Goal: Register for event/course: Sign up to attend an event or enroll in a course

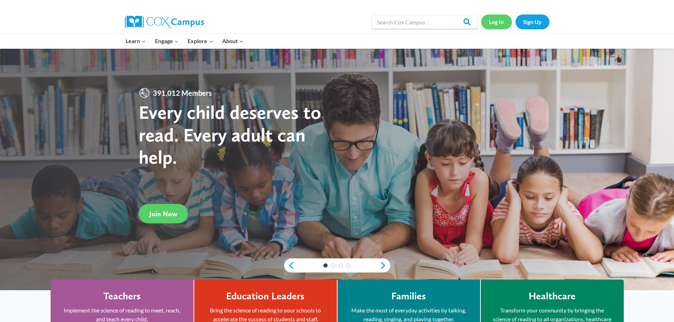
click at [503, 23] on link "Log In" at bounding box center [496, 22] width 31 height 15
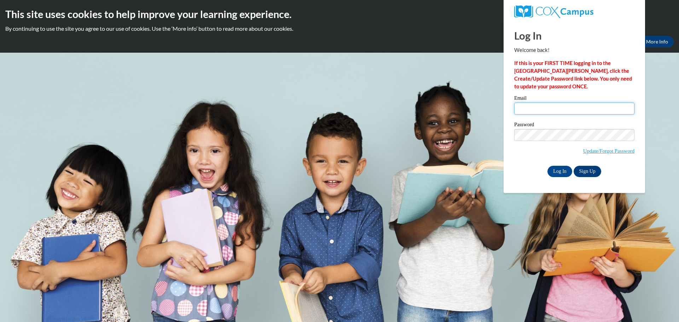
click at [544, 107] on input "Email" at bounding box center [574, 109] width 120 height 12
type input "mgambrel@firstchurch.me"
click at [557, 168] on input "Log In" at bounding box center [560, 171] width 25 height 11
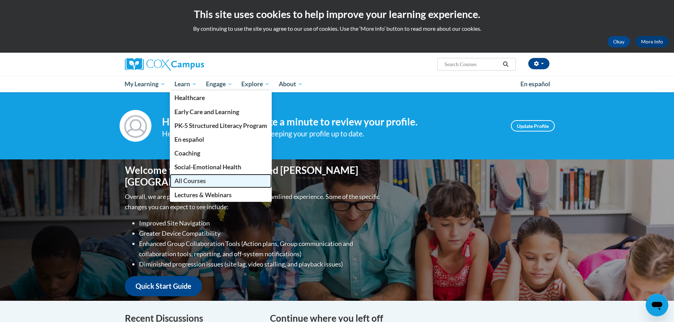
click at [185, 180] on span "All Courses" at bounding box center [189, 180] width 31 height 7
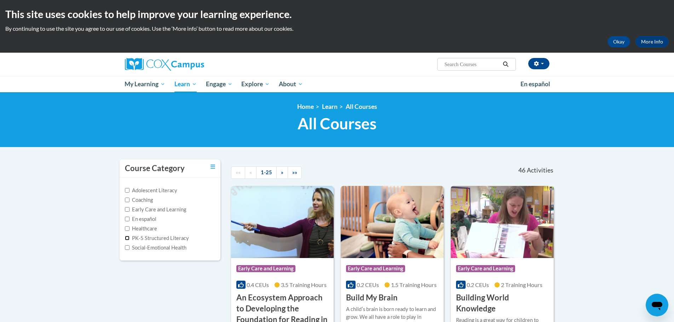
click at [127, 238] on input "PK-5 Structured Literacy" at bounding box center [127, 238] width 5 height 5
checkbox input "true"
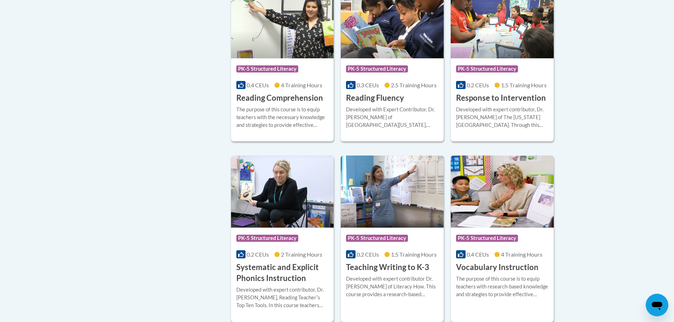
scroll to position [566, 0]
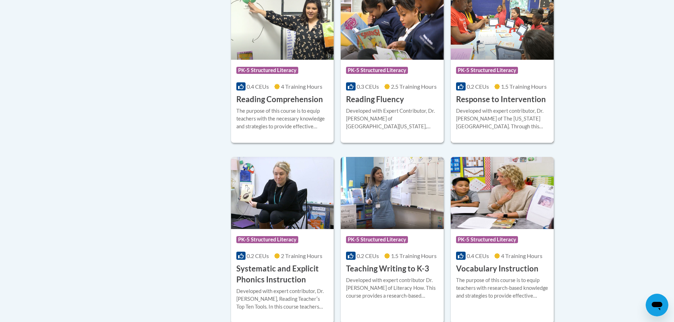
click at [490, 111] on div "Developed with expert contributor, [PERSON_NAME] of The [US_STATE][GEOGRAPHIC_D…" at bounding box center [502, 118] width 92 height 23
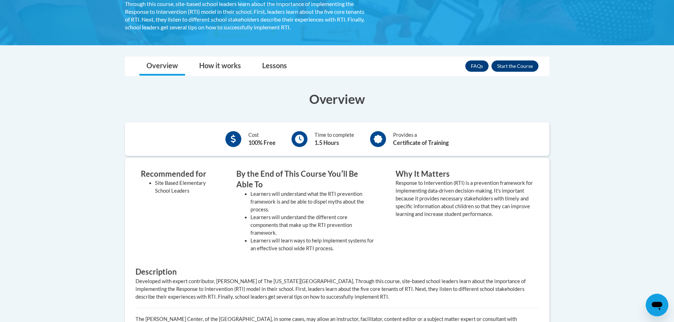
scroll to position [159, 0]
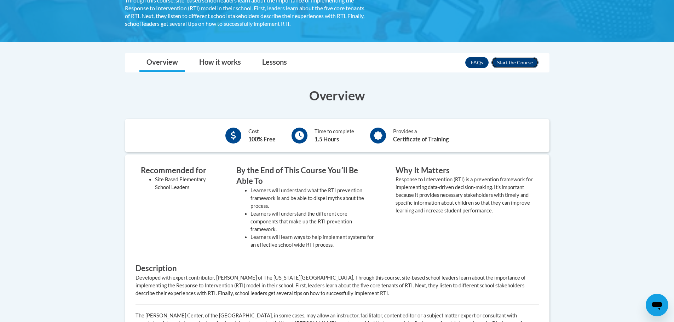
click at [522, 64] on button "Enroll" at bounding box center [514, 62] width 47 height 11
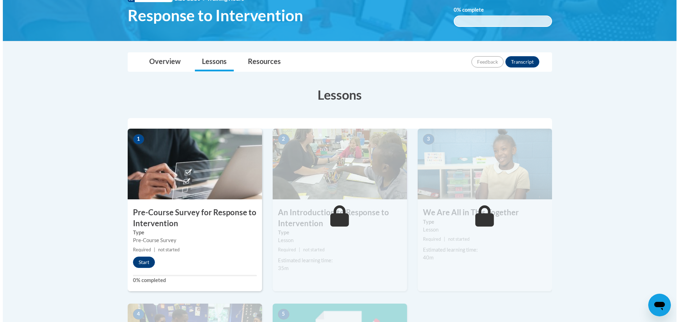
scroll to position [124, 0]
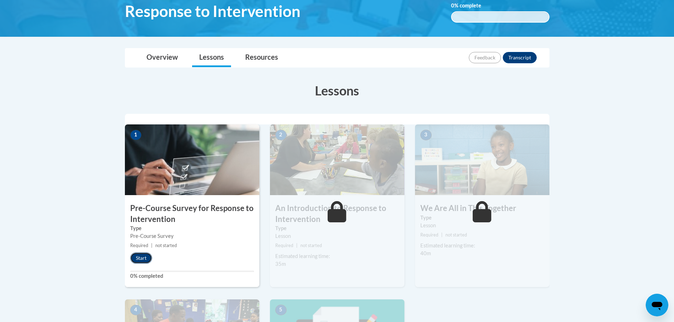
click at [148, 260] on button "Start" at bounding box center [141, 258] width 22 height 11
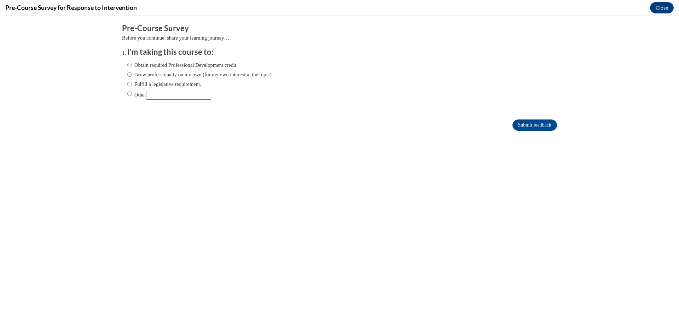
scroll to position [0, 0]
click at [127, 67] on input "Obtain required Professional Development credit." at bounding box center [129, 65] width 5 height 8
radio input "true"
click at [532, 127] on input "Submit feedback" at bounding box center [535, 125] width 45 height 11
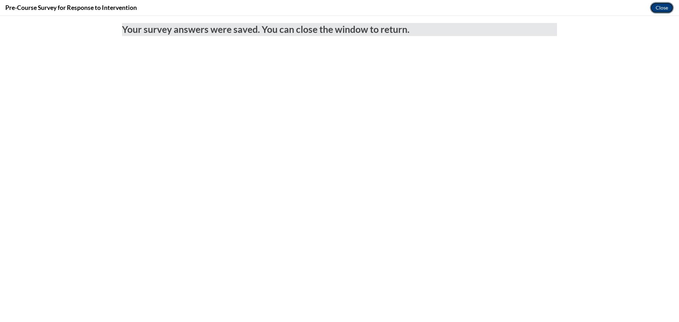
click at [671, 8] on button "Close" at bounding box center [662, 7] width 24 height 11
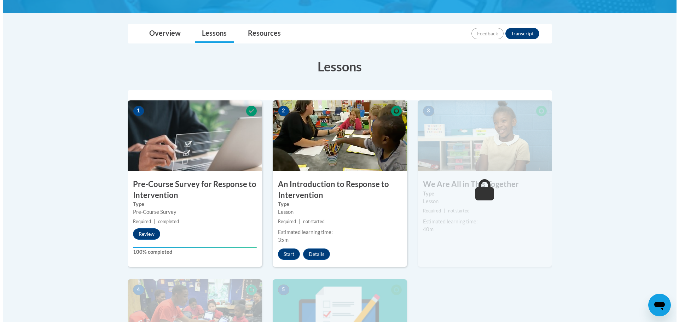
scroll to position [142, 0]
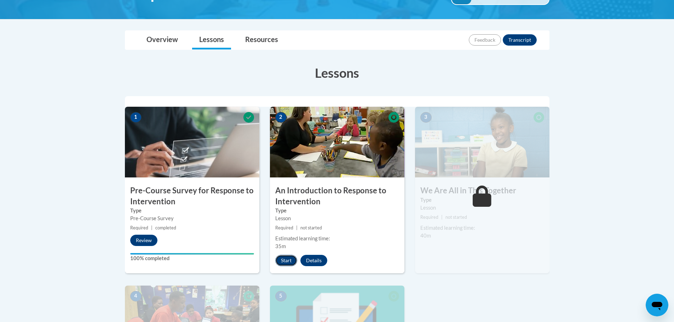
click at [288, 261] on button "Start" at bounding box center [286, 260] width 22 height 11
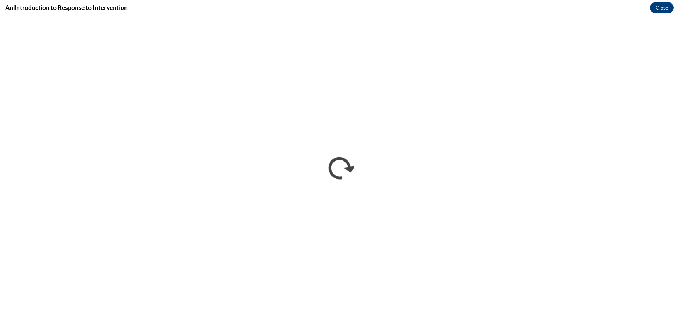
scroll to position [0, 0]
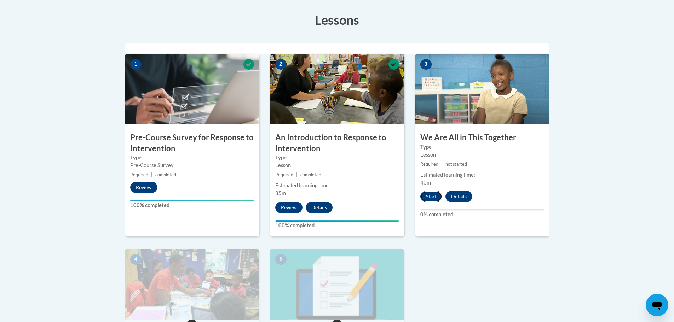
click at [438, 197] on button "Start" at bounding box center [431, 196] width 22 height 11
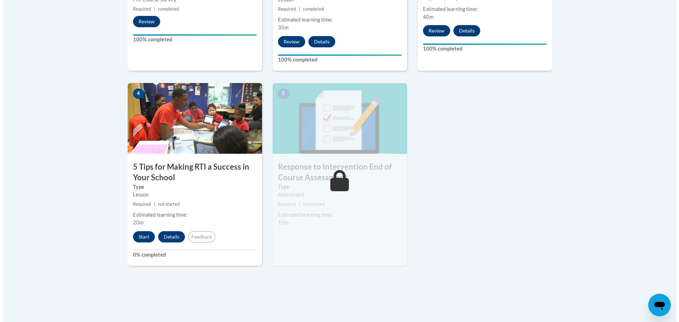
scroll to position [363, 0]
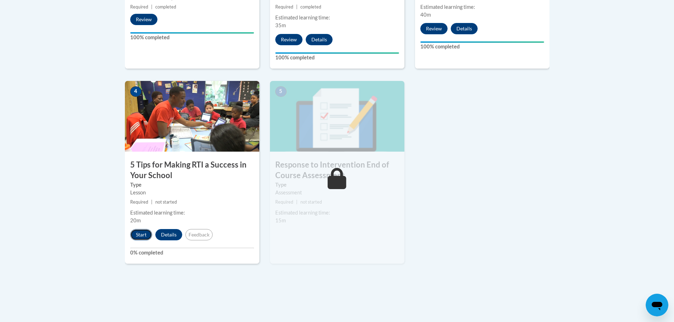
click at [143, 237] on button "Start" at bounding box center [141, 234] width 22 height 11
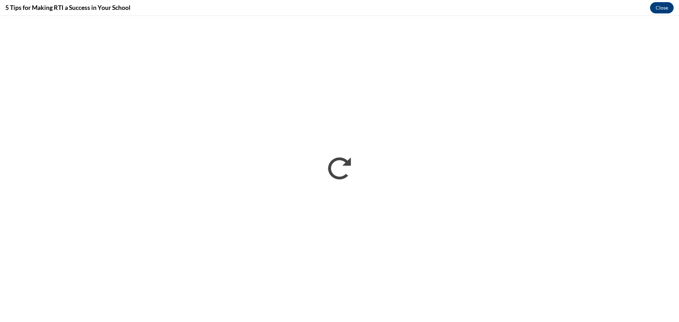
scroll to position [0, 0]
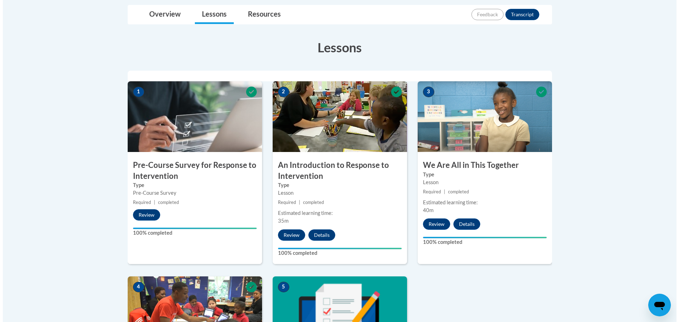
scroll to position [345, 0]
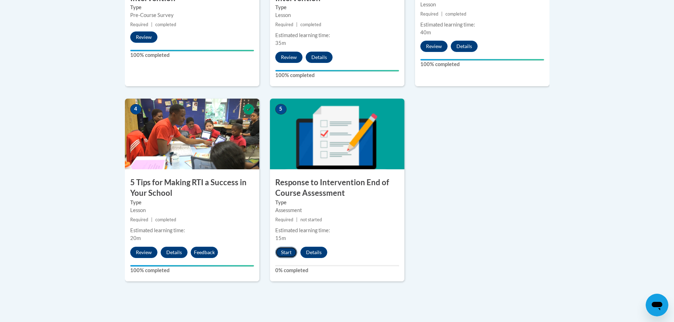
click at [292, 254] on button "Start" at bounding box center [286, 252] width 22 height 11
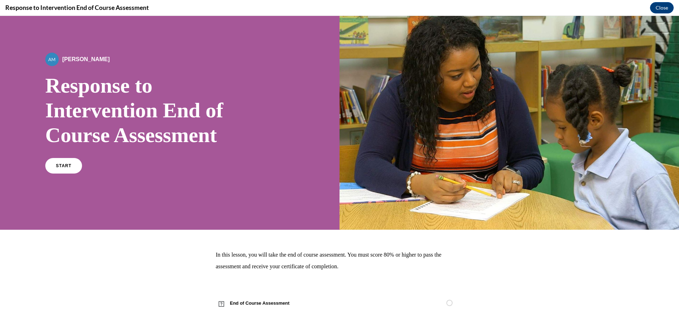
scroll to position [24, 0]
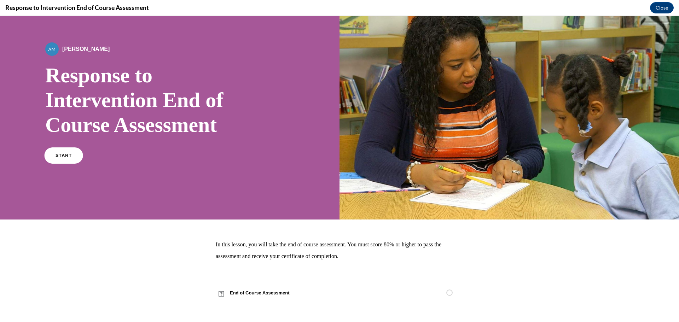
click at [63, 153] on link "START" at bounding box center [63, 156] width 39 height 16
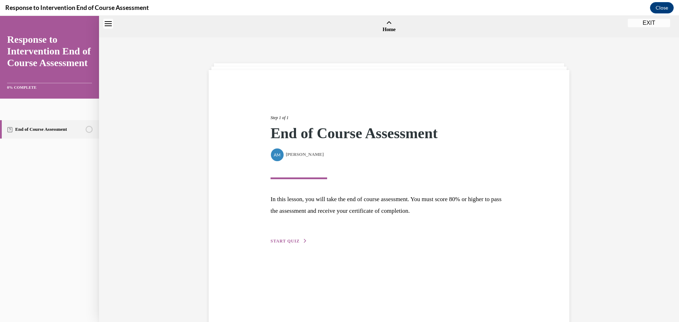
scroll to position [22, 0]
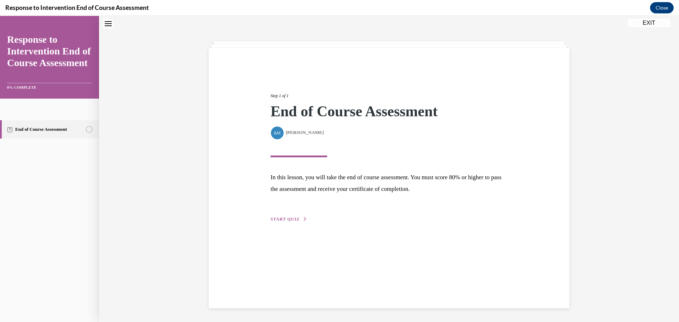
click at [288, 222] on button "START QUIZ" at bounding box center [289, 219] width 37 height 6
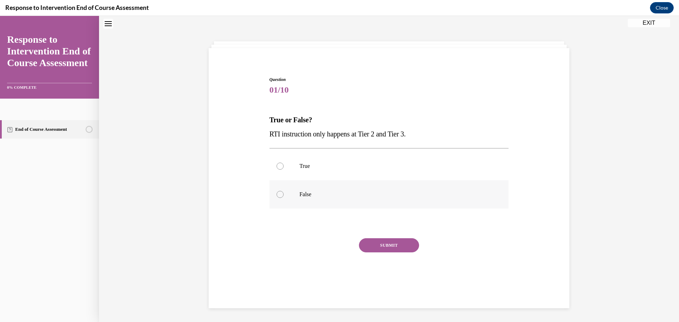
click at [279, 193] on div at bounding box center [280, 194] width 7 height 7
click at [279, 193] on input "False" at bounding box center [280, 194] width 7 height 7
radio input "true"
click at [374, 246] on button "SUBMIT" at bounding box center [389, 245] width 60 height 14
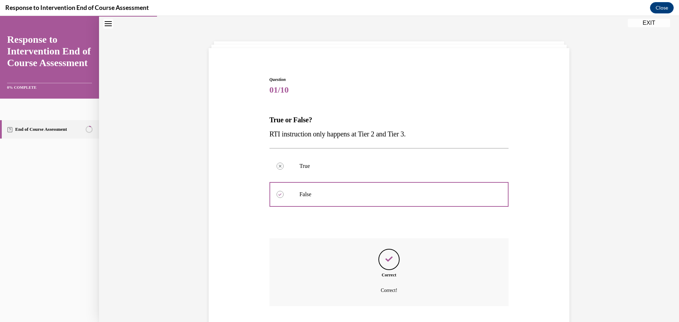
scroll to position [68, 0]
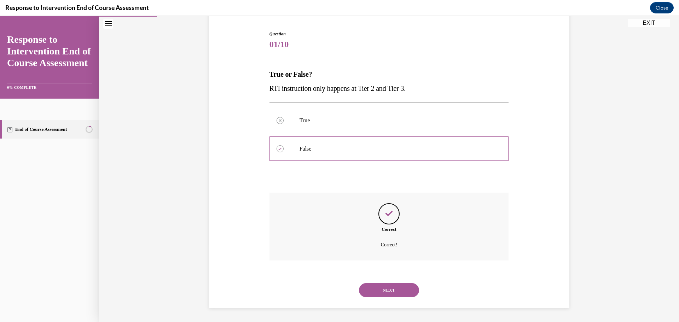
click at [389, 288] on button "NEXT" at bounding box center [389, 290] width 60 height 14
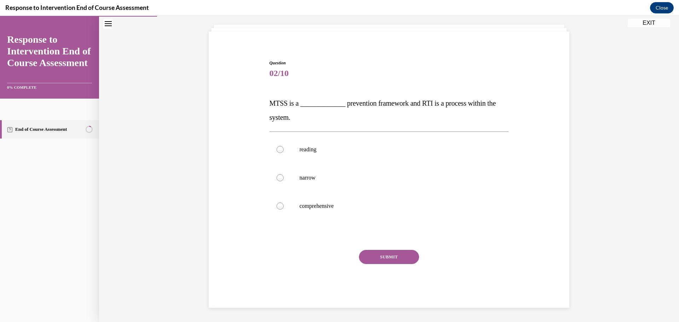
scroll to position [39, 0]
click at [278, 207] on div at bounding box center [280, 206] width 7 height 7
click at [278, 207] on input "comprehensive" at bounding box center [280, 206] width 7 height 7
radio input "true"
click at [391, 258] on button "SUBMIT" at bounding box center [389, 257] width 60 height 14
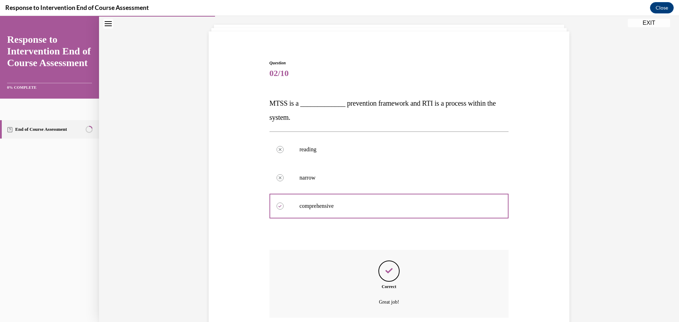
scroll to position [96, 0]
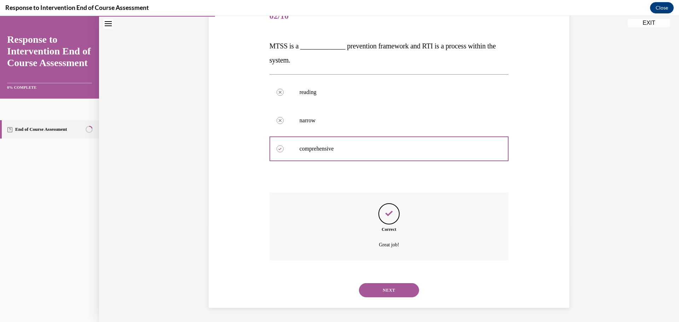
click at [393, 289] on button "NEXT" at bounding box center [389, 290] width 60 height 14
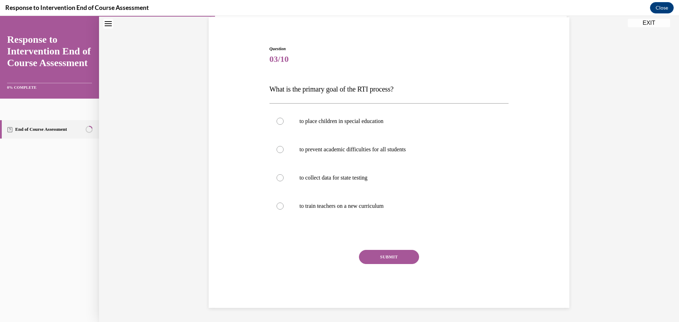
scroll to position [53, 0]
click at [277, 148] on div at bounding box center [280, 149] width 7 height 7
click at [277, 148] on input "to prevent academic difficulties for all students" at bounding box center [280, 149] width 7 height 7
radio input "true"
click at [380, 255] on button "SUBMIT" at bounding box center [389, 257] width 60 height 14
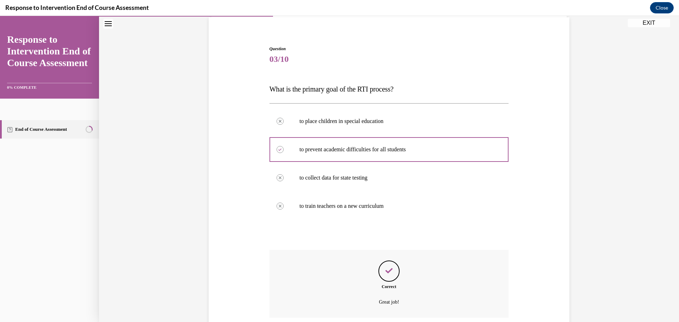
scroll to position [110, 0]
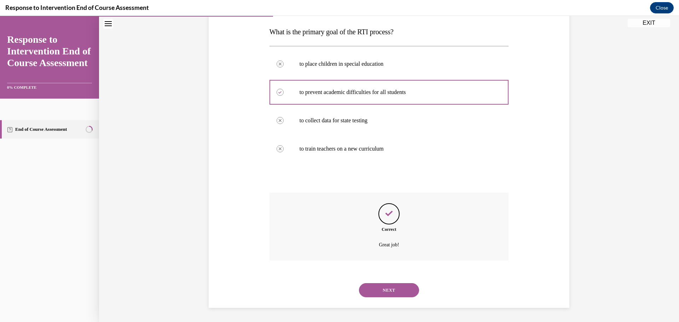
click at [385, 291] on button "NEXT" at bounding box center [389, 290] width 60 height 14
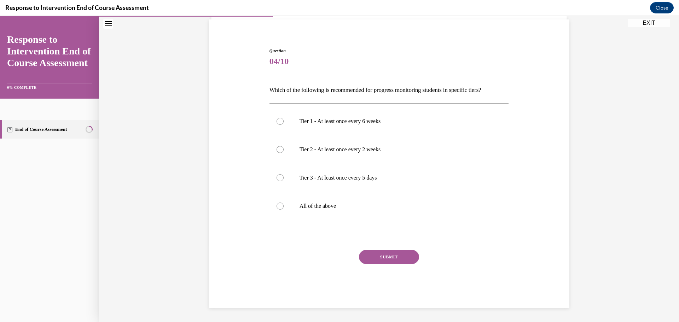
scroll to position [51, 0]
click at [282, 205] on label "All of the above" at bounding box center [390, 206] width 240 height 28
click at [282, 205] on input "All of the above" at bounding box center [280, 206] width 7 height 7
radio input "true"
click at [369, 251] on button "SUBMIT" at bounding box center [389, 257] width 60 height 14
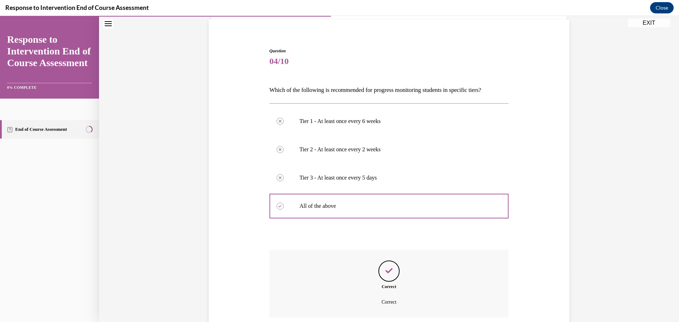
scroll to position [108, 0]
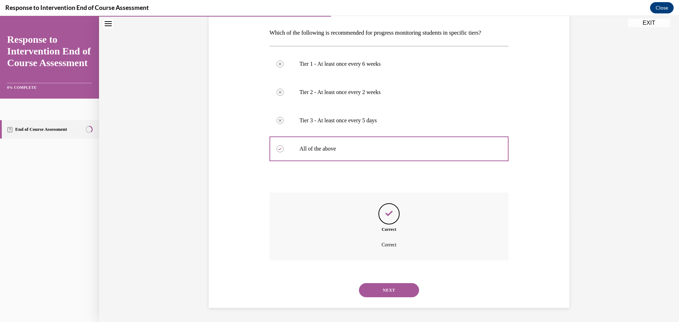
click at [375, 288] on button "NEXT" at bounding box center [389, 290] width 60 height 14
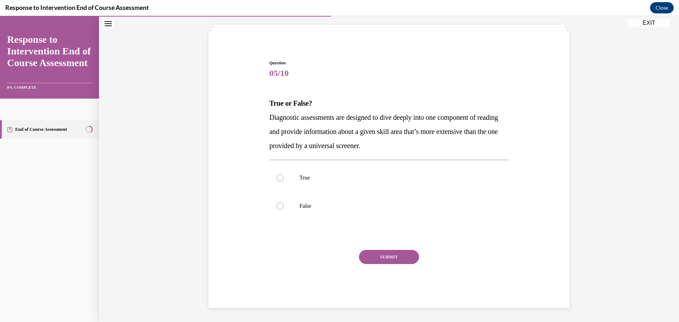
scroll to position [39, 0]
click at [277, 177] on div at bounding box center [280, 177] width 7 height 7
click at [277, 177] on input "True" at bounding box center [280, 177] width 7 height 7
radio input "true"
click at [379, 252] on button "SUBMIT" at bounding box center [389, 257] width 60 height 14
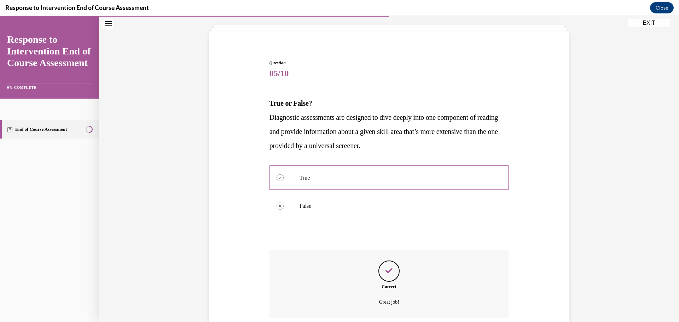
scroll to position [96, 0]
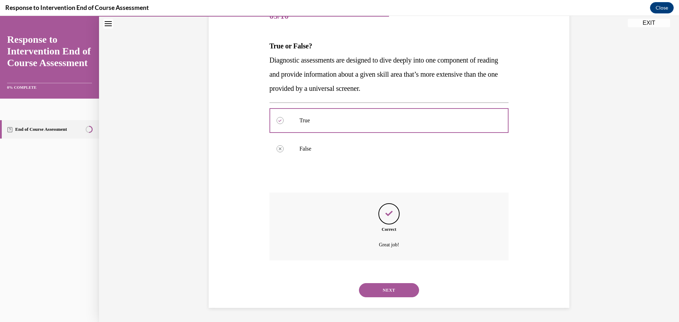
click at [383, 287] on button "NEXT" at bounding box center [389, 290] width 60 height 14
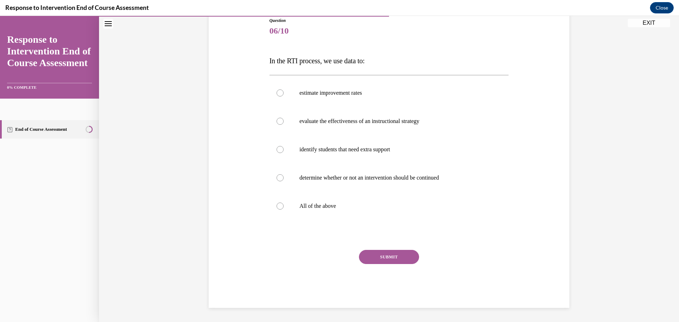
scroll to position [79, 0]
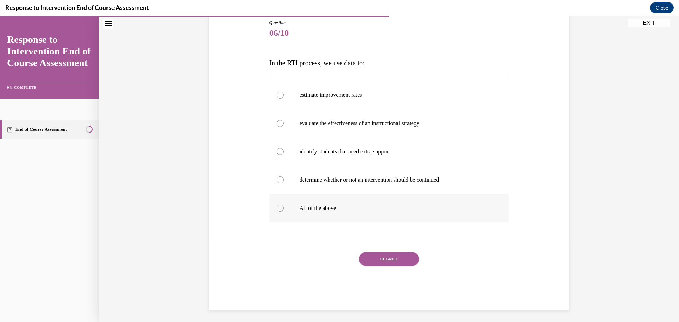
click at [277, 208] on div at bounding box center [280, 208] width 7 height 7
click at [277, 208] on input "All of the above" at bounding box center [280, 208] width 7 height 7
radio input "true"
click at [385, 257] on button "SUBMIT" at bounding box center [389, 259] width 60 height 14
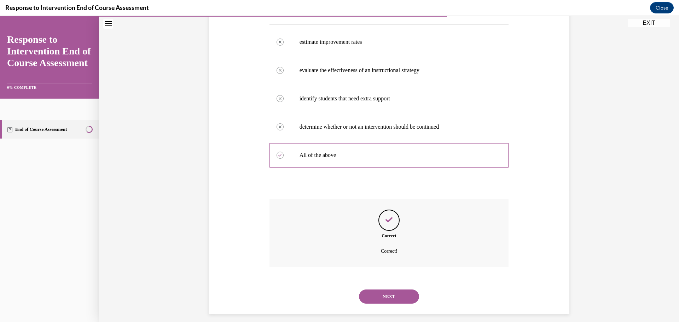
scroll to position [138, 0]
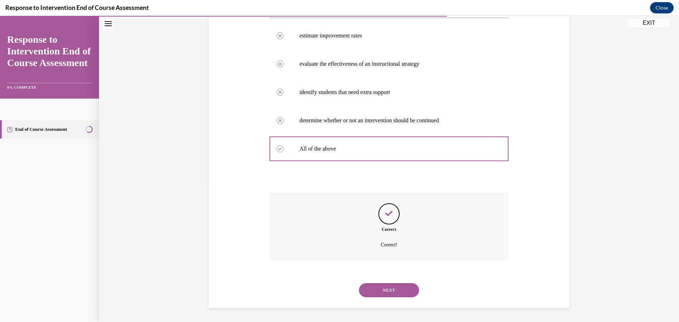
click at [393, 288] on button "NEXT" at bounding box center [389, 290] width 60 height 14
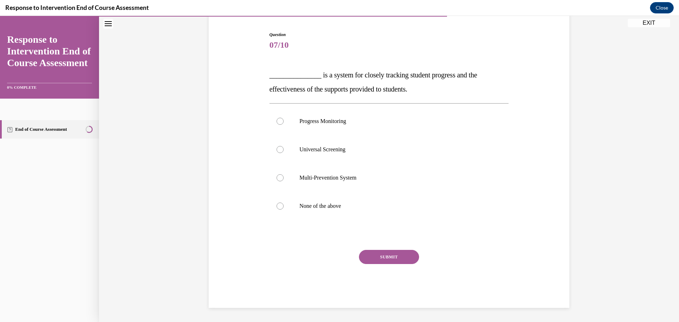
scroll to position [67, 0]
click at [277, 120] on div at bounding box center [280, 121] width 7 height 7
click at [277, 120] on input "Progress Monitoring" at bounding box center [280, 121] width 7 height 7
radio input "true"
click at [382, 247] on div "Question 07/10 _______________ is a system for closely tracking student progres…" at bounding box center [390, 169] width 240 height 277
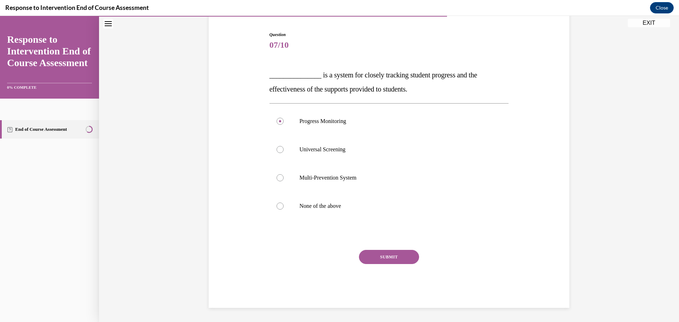
click at [385, 256] on button "SUBMIT" at bounding box center [389, 257] width 60 height 14
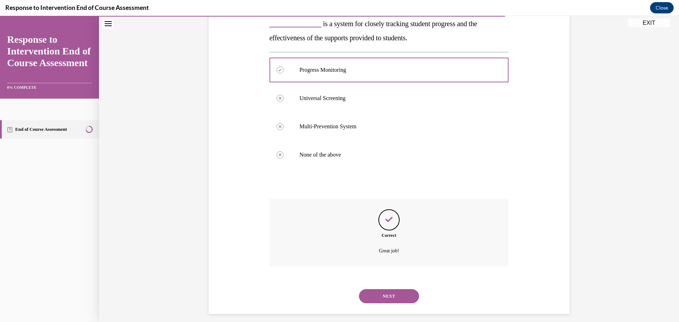
scroll to position [124, 0]
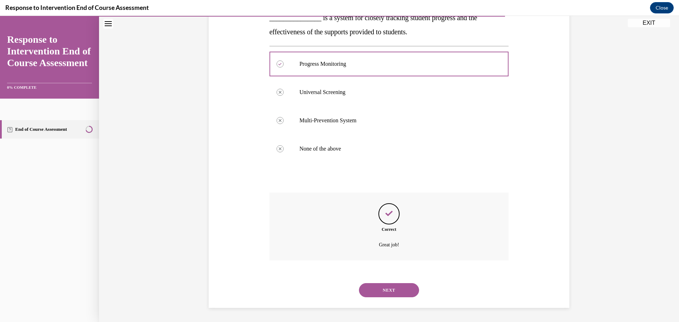
click at [390, 288] on button "NEXT" at bounding box center [389, 290] width 60 height 14
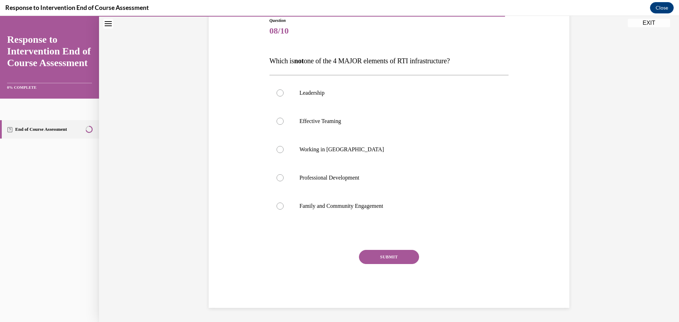
scroll to position [79, 0]
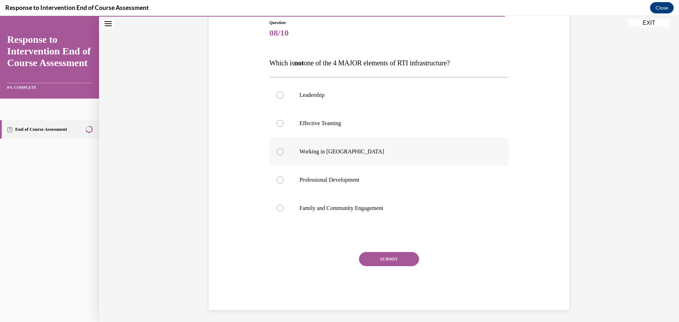
click at [279, 152] on div at bounding box center [280, 151] width 7 height 7
click at [279, 152] on input "Working in Silos" at bounding box center [280, 151] width 7 height 7
radio input "true"
click at [381, 253] on button "SUBMIT" at bounding box center [389, 259] width 60 height 14
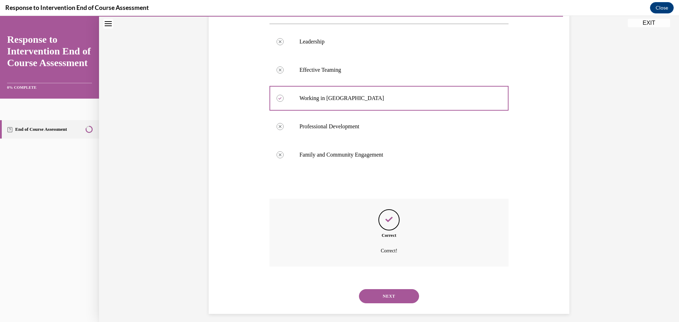
scroll to position [138, 0]
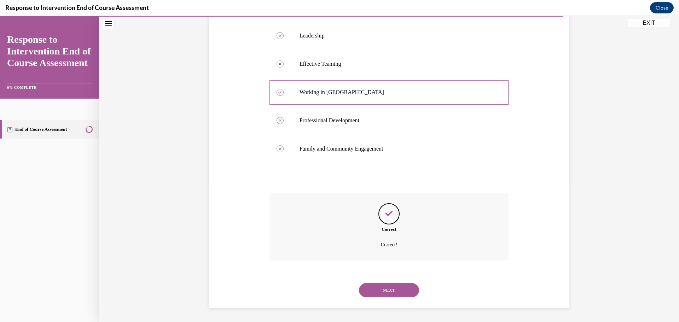
click at [388, 288] on button "NEXT" at bounding box center [389, 290] width 60 height 14
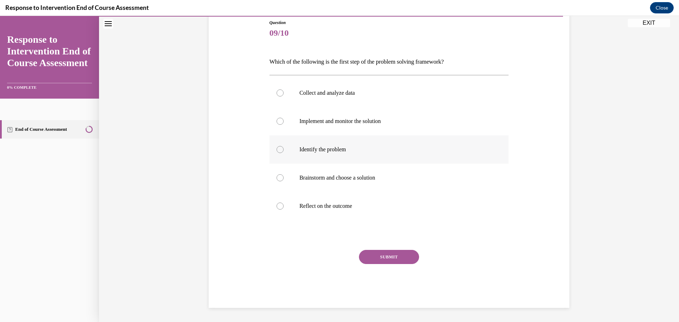
click at [278, 149] on div at bounding box center [280, 149] width 7 height 7
click at [278, 149] on input "Identify the problem" at bounding box center [280, 149] width 7 height 7
radio input "true"
click at [377, 256] on button "SUBMIT" at bounding box center [389, 257] width 60 height 14
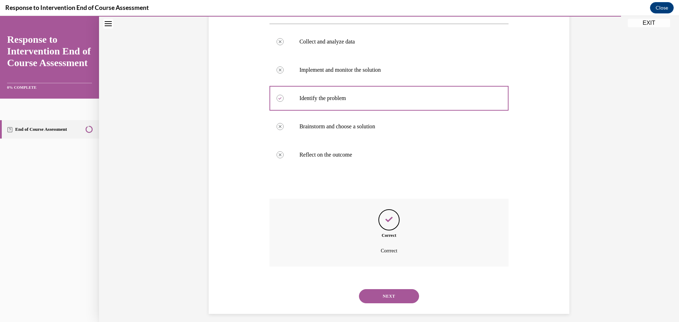
scroll to position [136, 0]
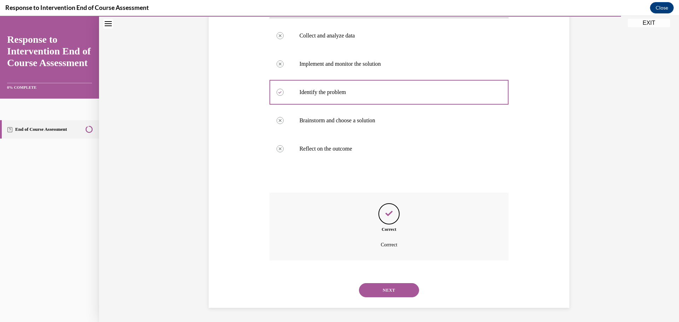
click at [397, 290] on button "NEXT" at bounding box center [389, 290] width 60 height 14
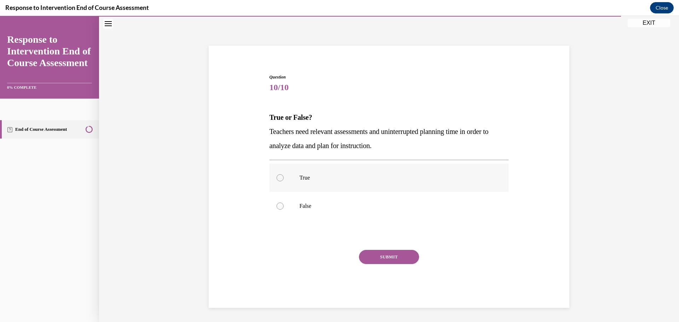
click at [278, 178] on div at bounding box center [280, 177] width 7 height 7
click at [278, 178] on input "True" at bounding box center [280, 177] width 7 height 7
radio input "true"
click at [387, 259] on button "SUBMIT" at bounding box center [389, 257] width 60 height 14
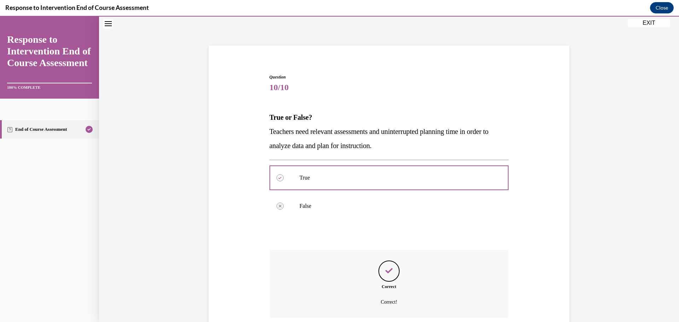
scroll to position [82, 0]
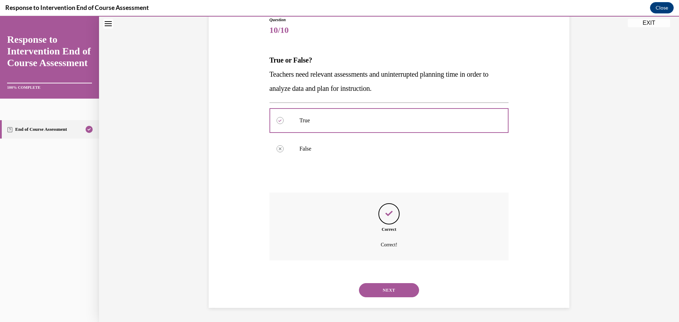
click at [393, 289] on button "NEXT" at bounding box center [389, 290] width 60 height 14
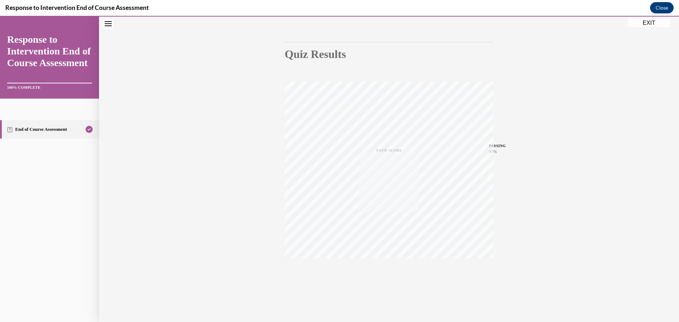
scroll to position [56, 0]
click at [654, 25] on button "EXIT" at bounding box center [649, 23] width 42 height 8
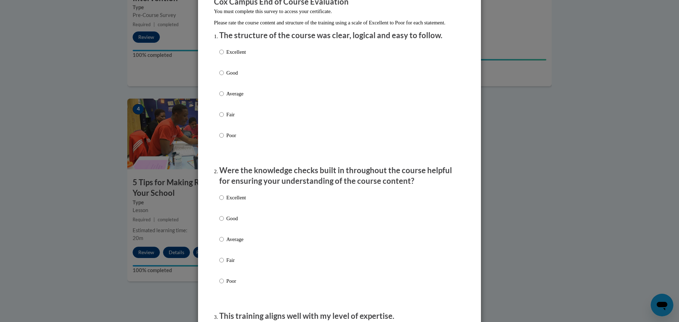
scroll to position [71, 0]
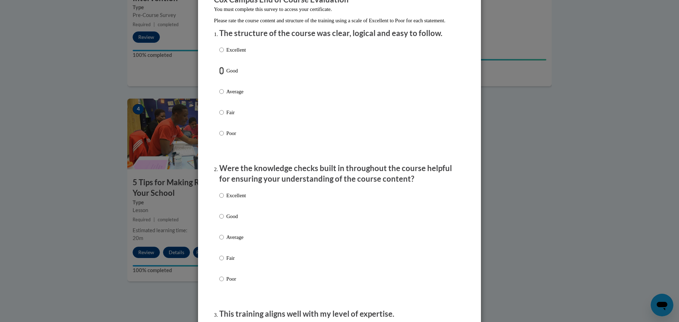
click at [219, 75] on input "Good" at bounding box center [221, 71] width 5 height 8
radio input "true"
click at [219, 220] on input "Good" at bounding box center [221, 217] width 5 height 8
radio input "true"
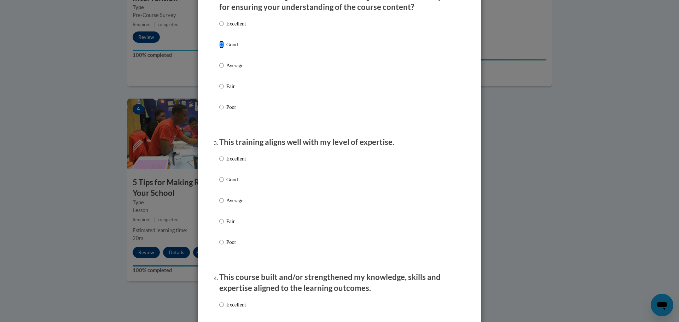
scroll to position [265, 0]
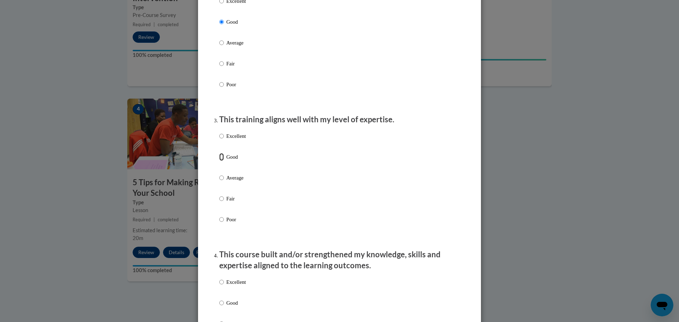
click at [219, 161] on input "Good" at bounding box center [221, 157] width 5 height 8
radio input "true"
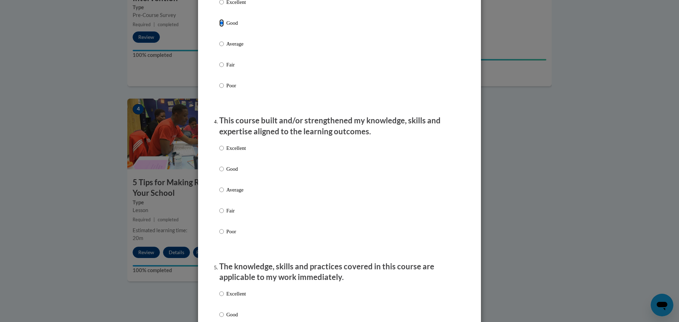
scroll to position [407, 0]
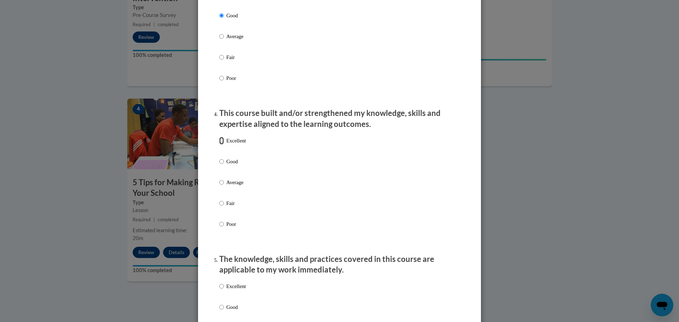
click at [220, 145] on input "Excellent" at bounding box center [221, 141] width 5 height 8
radio input "true"
click at [220, 311] on input "Good" at bounding box center [221, 308] width 5 height 8
radio input "true"
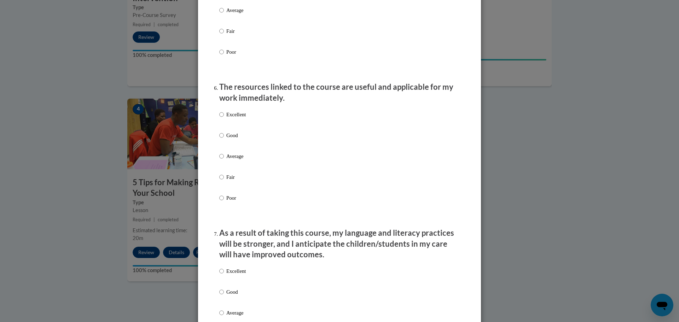
scroll to position [725, 0]
click at [219, 139] on input "Good" at bounding box center [221, 135] width 5 height 8
radio input "true"
click at [219, 275] on input "Excellent" at bounding box center [221, 271] width 5 height 8
radio input "true"
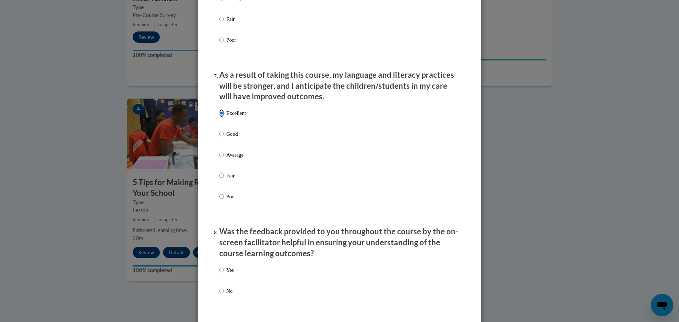
scroll to position [885, 0]
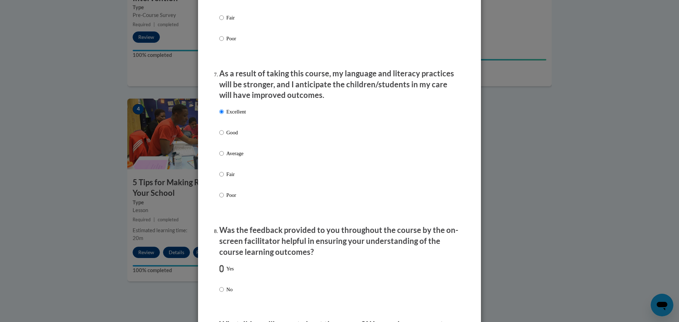
click at [220, 273] on input "Yes" at bounding box center [221, 269] width 5 height 8
radio input "true"
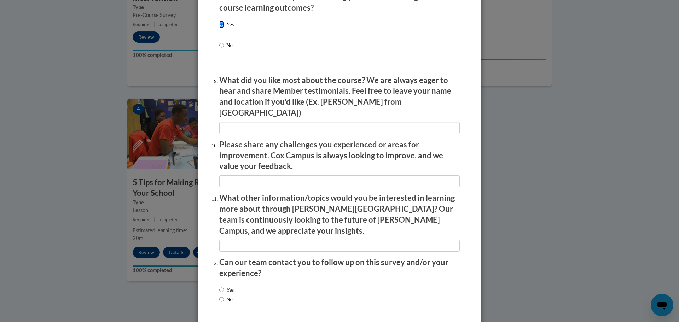
scroll to position [1132, 0]
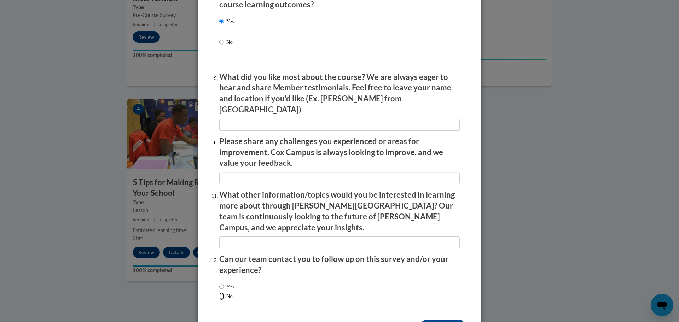
click at [219, 293] on input "No" at bounding box center [221, 297] width 5 height 8
radio input "true"
click at [440, 320] on input "Submit feedback" at bounding box center [443, 325] width 45 height 11
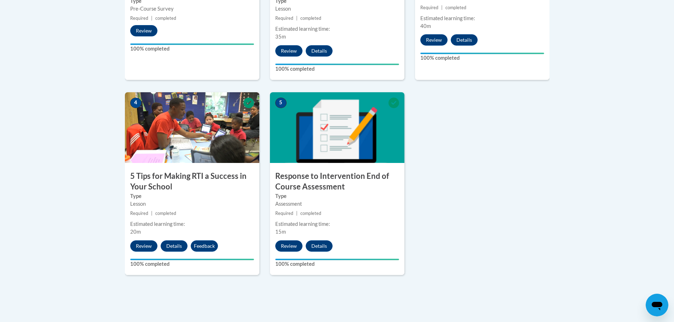
scroll to position [354, 0]
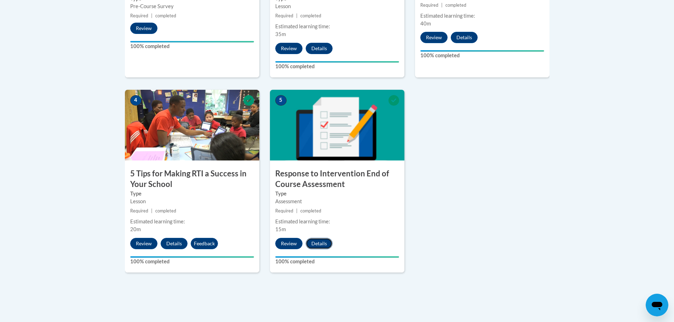
click at [319, 244] on button "Details" at bounding box center [319, 243] width 27 height 11
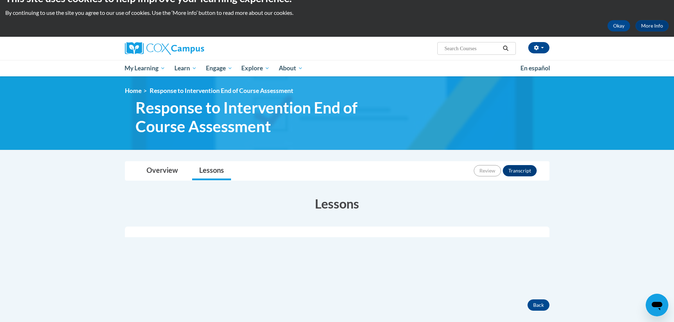
scroll to position [13, 0]
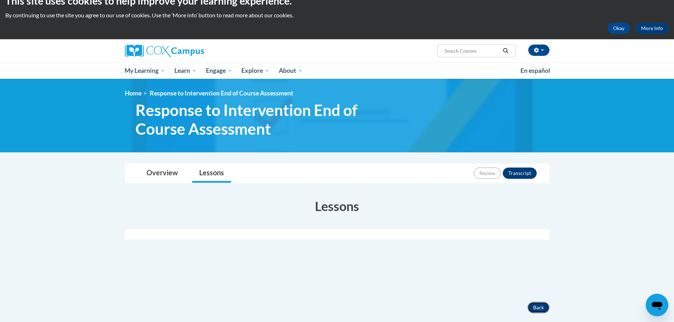
click at [537, 304] on button "Back" at bounding box center [539, 307] width 22 height 11
